Goal: Task Accomplishment & Management: Manage account settings

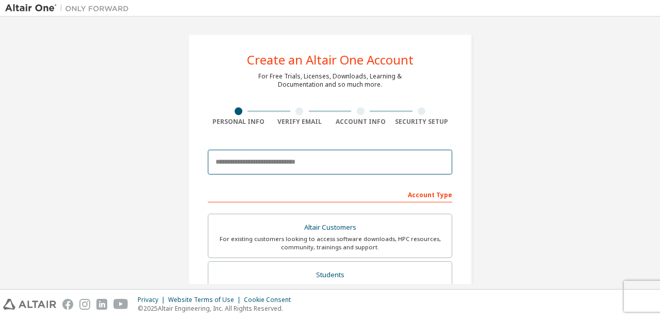
click at [229, 166] on input "email" at bounding box center [330, 162] width 244 height 25
type input "**********"
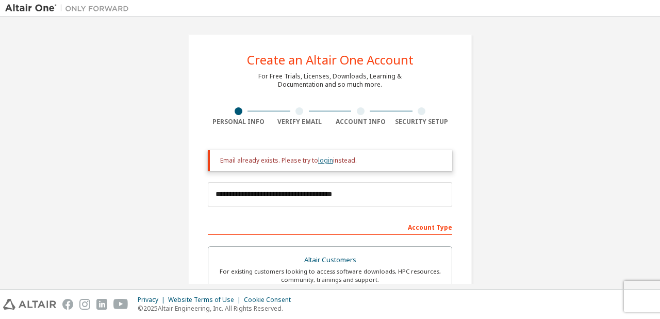
click at [320, 159] on link "login" at bounding box center [325, 160] width 15 height 9
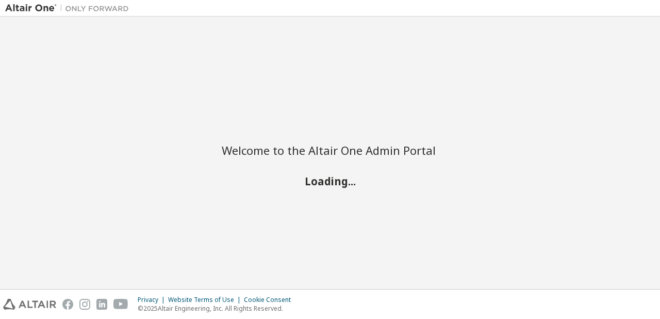
click at [320, 159] on div "Welcome to the Altair One Admin Portal Loading..." at bounding box center [330, 159] width 217 height 57
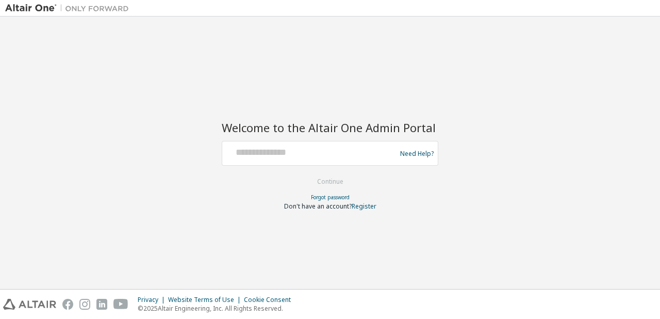
click at [298, 158] on div at bounding box center [310, 153] width 169 height 20
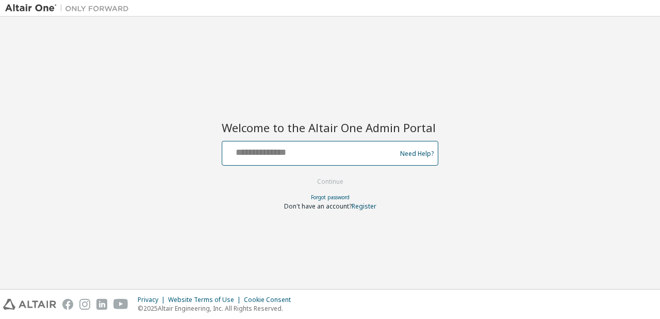
click at [293, 154] on input "text" at bounding box center [310, 150] width 169 height 15
type input "**********"
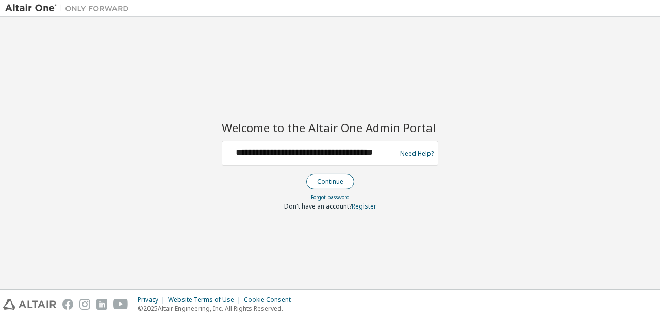
click at [322, 176] on button "Continue" at bounding box center [330, 181] width 48 height 15
click at [342, 177] on button "Continue" at bounding box center [330, 181] width 48 height 15
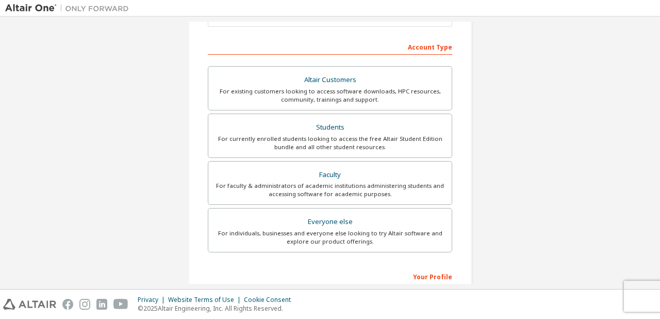
scroll to position [151, 0]
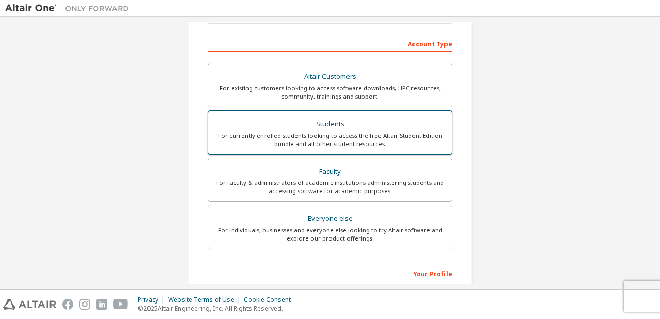
click at [276, 113] on label "Students For currently enrolled students looking to access the free Altair Stud…" at bounding box center [330, 132] width 244 height 44
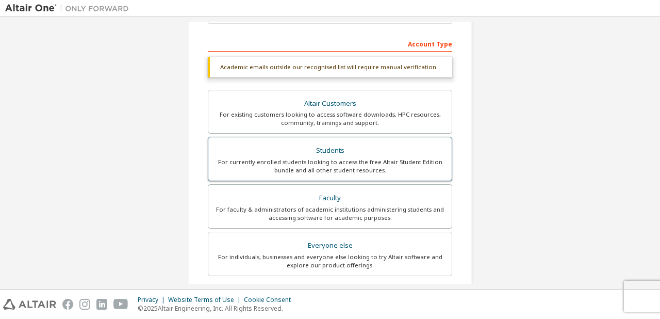
scroll to position [0, 0]
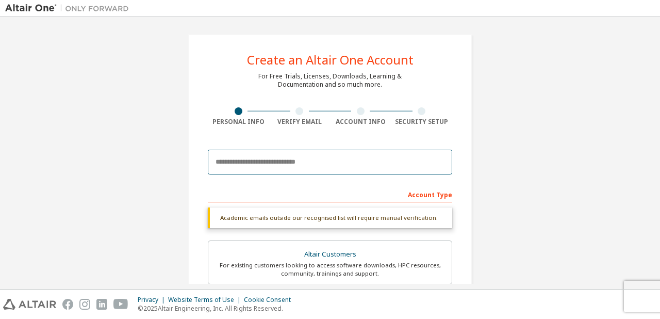
click at [269, 163] on input "email" at bounding box center [330, 162] width 244 height 25
type input "**********"
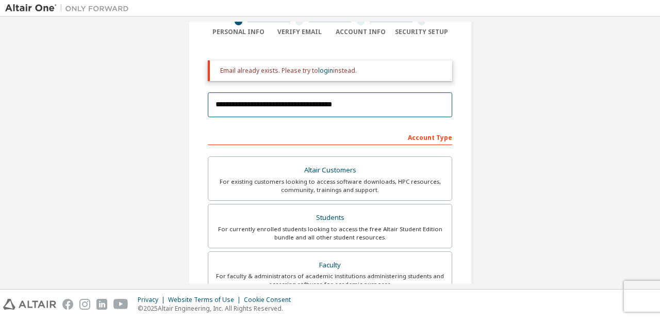
scroll to position [35, 0]
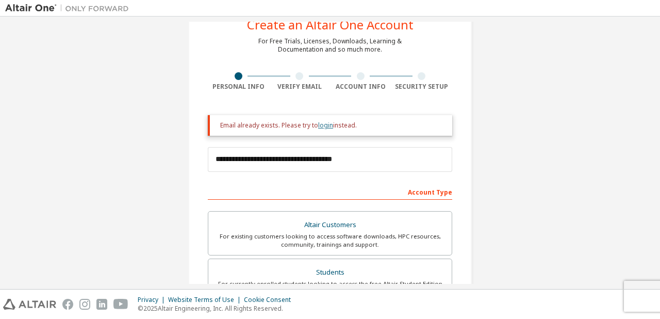
click at [323, 124] on link "login" at bounding box center [325, 125] width 15 height 9
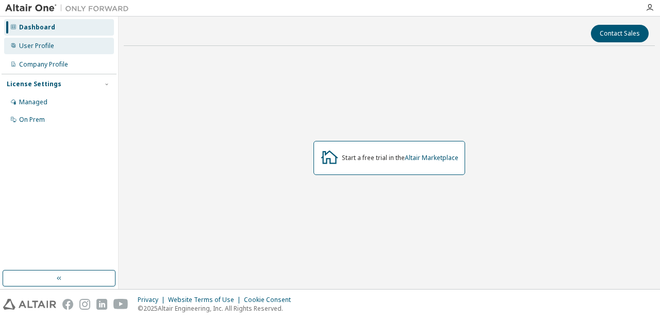
click at [20, 50] on div "User Profile" at bounding box center [59, 46] width 110 height 16
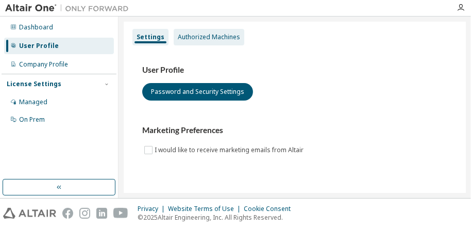
click at [189, 40] on div "Authorized Machines" at bounding box center [209, 37] width 62 height 8
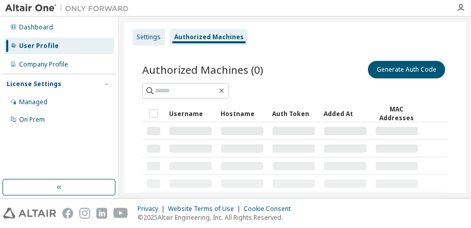
click at [152, 37] on div "Settings" at bounding box center [149, 37] width 24 height 8
